Goal: Task Accomplishment & Management: Manage account settings

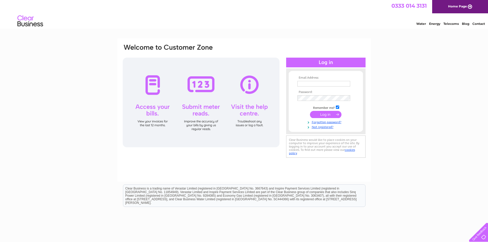
type input "[DOMAIN_NAME][EMAIL_ADDRESS][DOMAIN_NAME]"
click at [330, 115] on input "submit" at bounding box center [326, 114] width 32 height 7
click at [323, 115] on input "submit" at bounding box center [326, 114] width 32 height 7
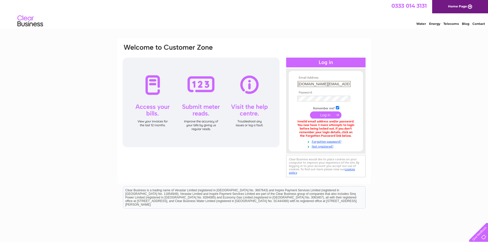
click at [341, 82] on input "[DOMAIN_NAME][EMAIL_ADDRESS][DOMAIN_NAME]" at bounding box center [323, 84] width 53 height 6
click at [332, 115] on tbody "**********" at bounding box center [325, 112] width 59 height 72
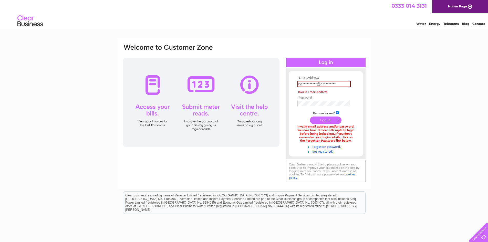
click at [324, 119] on input "submit" at bounding box center [326, 120] width 32 height 7
click at [335, 84] on input "**********" at bounding box center [323, 84] width 53 height 6
type input "[DOMAIN_NAME][EMAIL_ADDRESS][DOMAIN_NAME]"
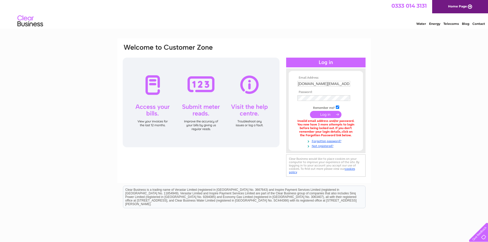
click at [326, 113] on input "submit" at bounding box center [326, 114] width 32 height 7
click at [332, 142] on link "Forgotten password?" at bounding box center [326, 140] width 58 height 5
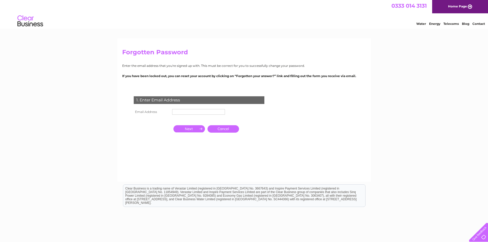
click at [179, 111] on input "text" at bounding box center [198, 112] width 53 height 6
type input "ngg.more.ltd@gmail.com"
click at [189, 128] on input "button" at bounding box center [189, 129] width 32 height 7
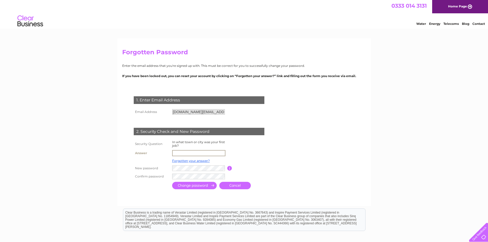
click at [191, 152] on input "text" at bounding box center [198, 153] width 53 height 6
type input "Southampton"
click at [139, 166] on tr "New password Password must be at least 6 characters long" at bounding box center [205, 168] width 146 height 9
click at [127, 165] on div "1. Enter Email Address Email Address ngg.more.ltd@gmail.com Cancel" at bounding box center [200, 140] width 156 height 99
click at [134, 168] on tr "New password Password must be at least 6 characters long" at bounding box center [205, 168] width 146 height 9
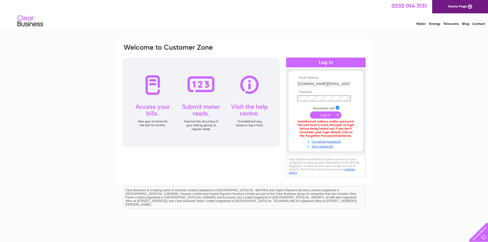
click at [270, 98] on div "Email Address: [DOMAIN_NAME][EMAIL_ADDRESS][DOMAIN_NAME] Password:" at bounding box center [244, 111] width 244 height 135
click at [310, 111] on input "submit" at bounding box center [326, 114] width 32 height 7
click at [371, 178] on div "Email Address: ngg.more.ltd@gmail.com Password: Forgotten password?" at bounding box center [244, 154] width 488 height 232
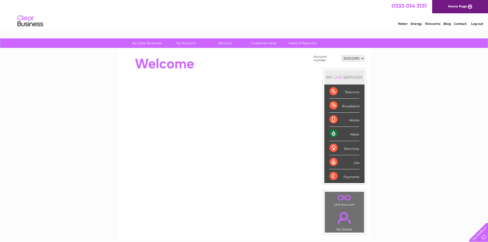
click at [336, 132] on div "Water" at bounding box center [344, 134] width 30 height 14
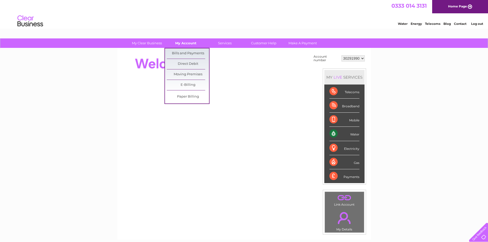
click at [188, 44] on link "My Account" at bounding box center [186, 42] width 42 height 9
click at [186, 51] on link "Bills and Payments" at bounding box center [188, 53] width 42 height 10
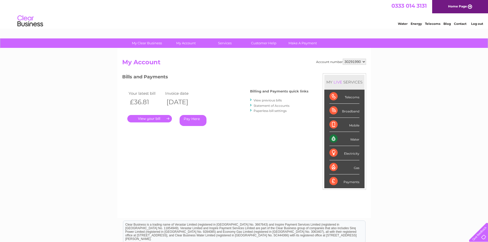
click at [148, 118] on link "." at bounding box center [149, 118] width 45 height 7
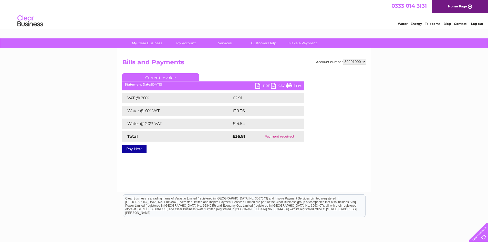
click at [260, 86] on link "PDF" at bounding box center [262, 86] width 15 height 7
